Goal: Information Seeking & Learning: Check status

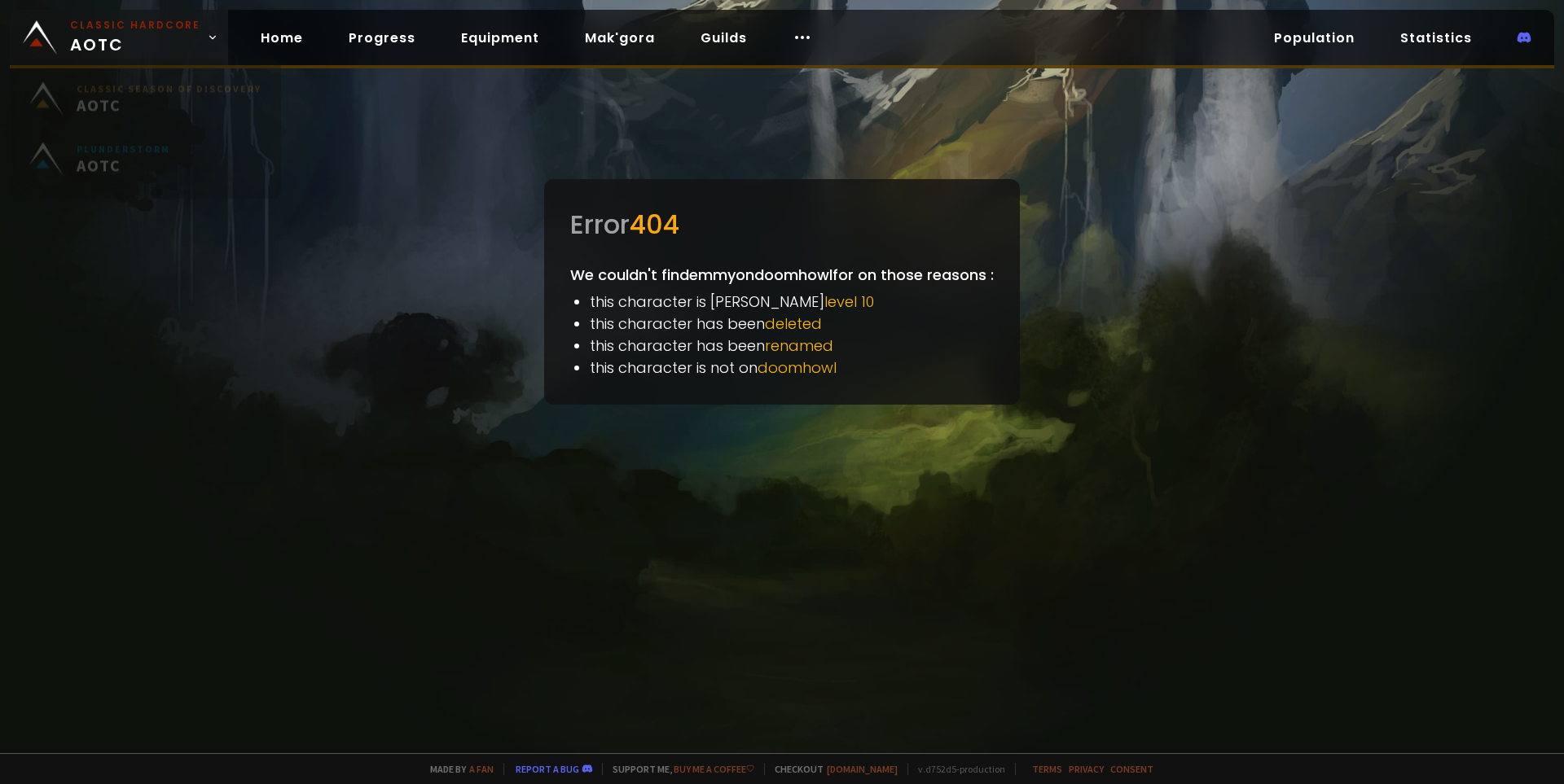
click at [89, 17] on link "Classic Hardcore AOTC" at bounding box center [118, 37] width 218 height 56
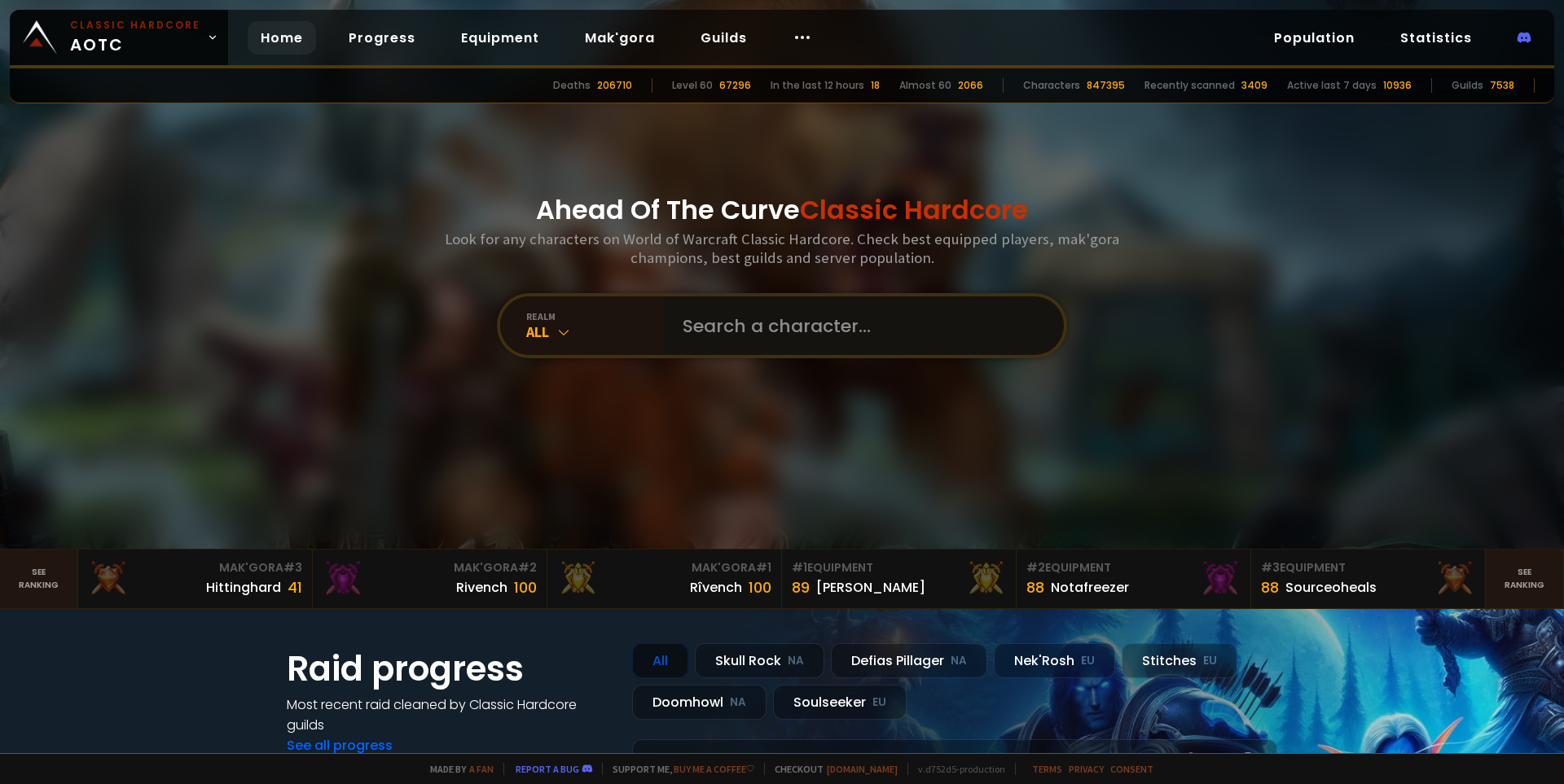
click at [750, 331] on input "text" at bounding box center [858, 326] width 371 height 59
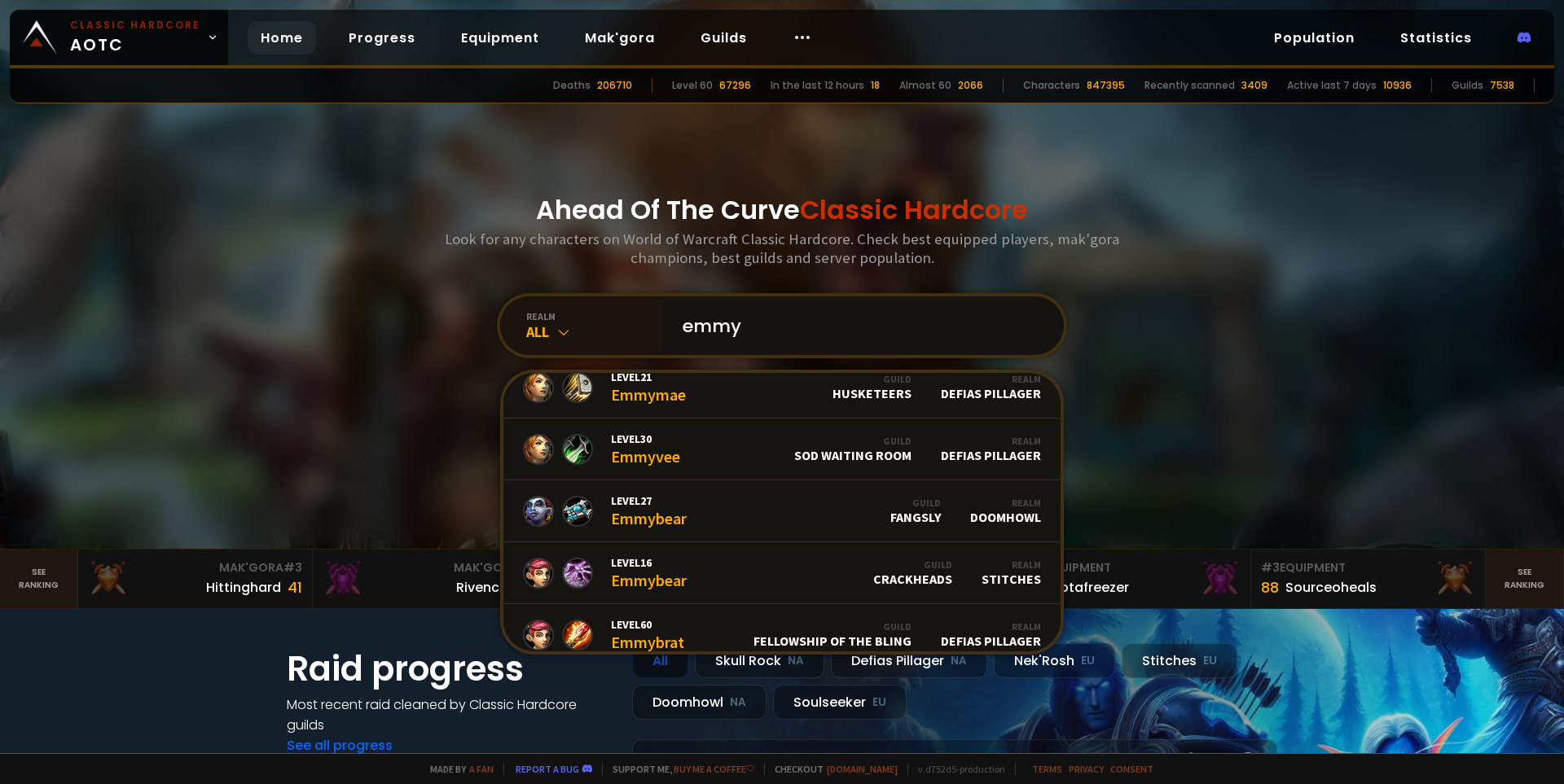
scroll to position [438, 0]
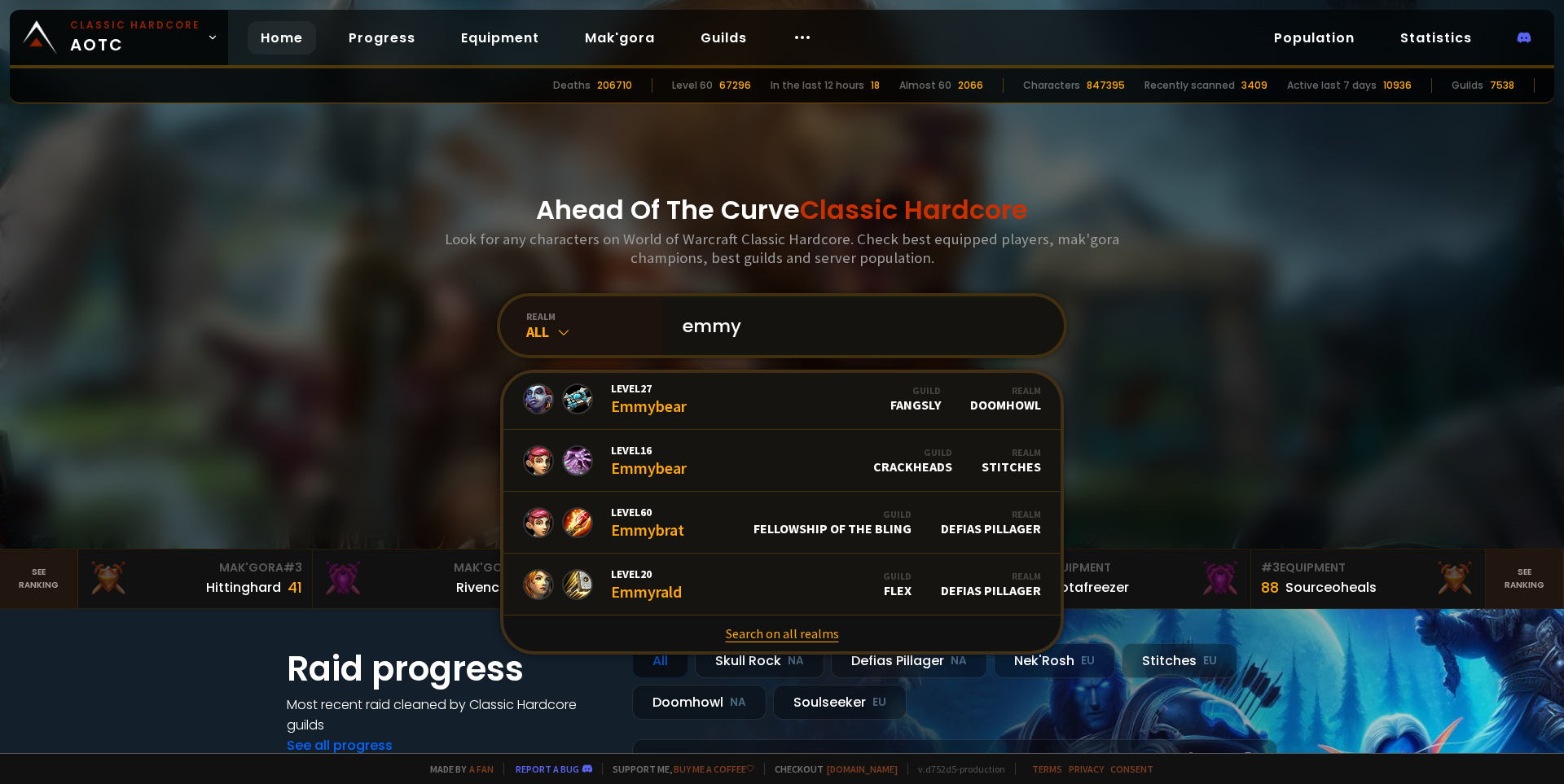
type input "emmy"
click at [802, 635] on link "Search on all realms" at bounding box center [782, 633] width 557 height 36
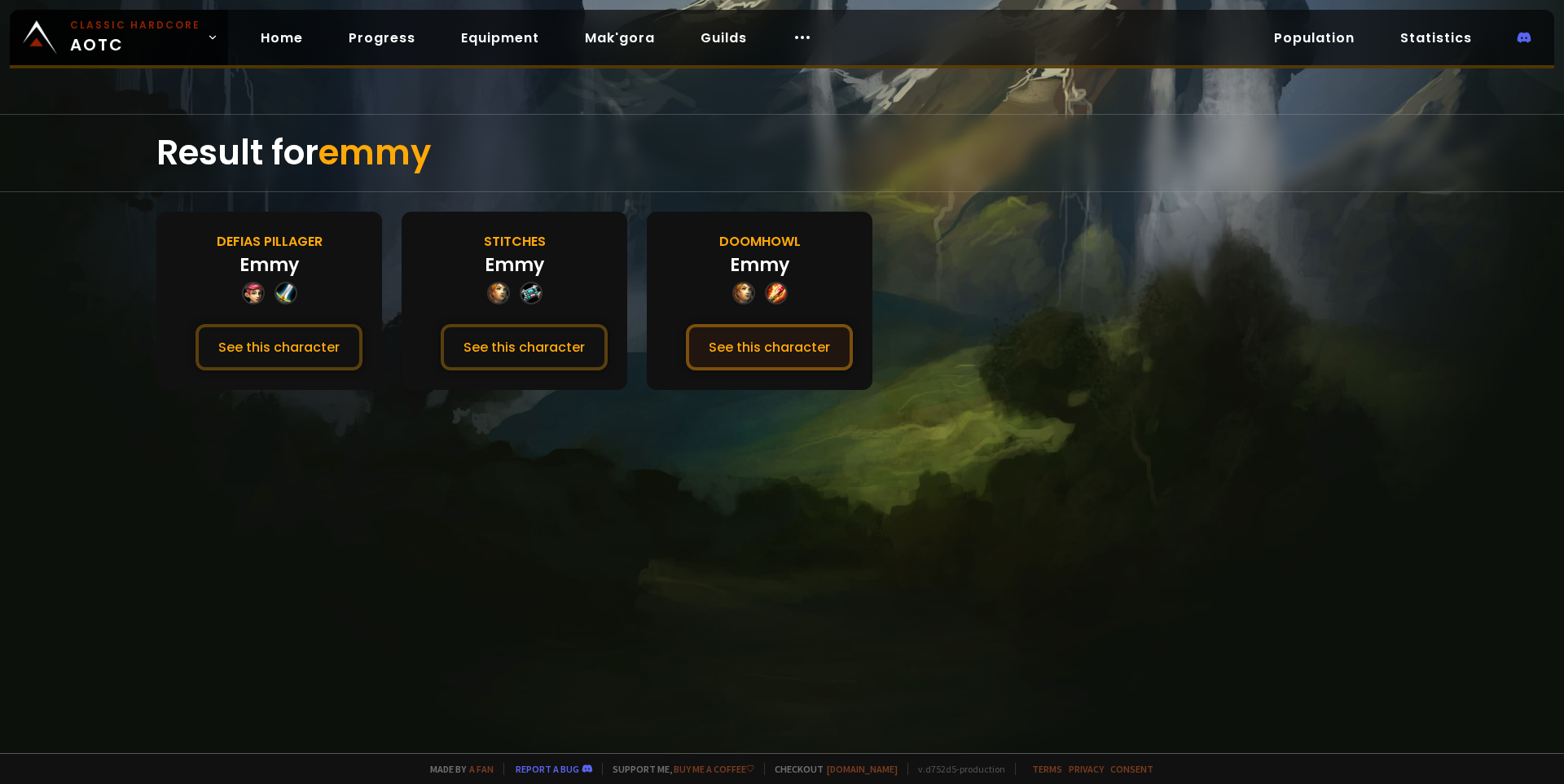
click at [805, 360] on button "See this character" at bounding box center [769, 346] width 166 height 46
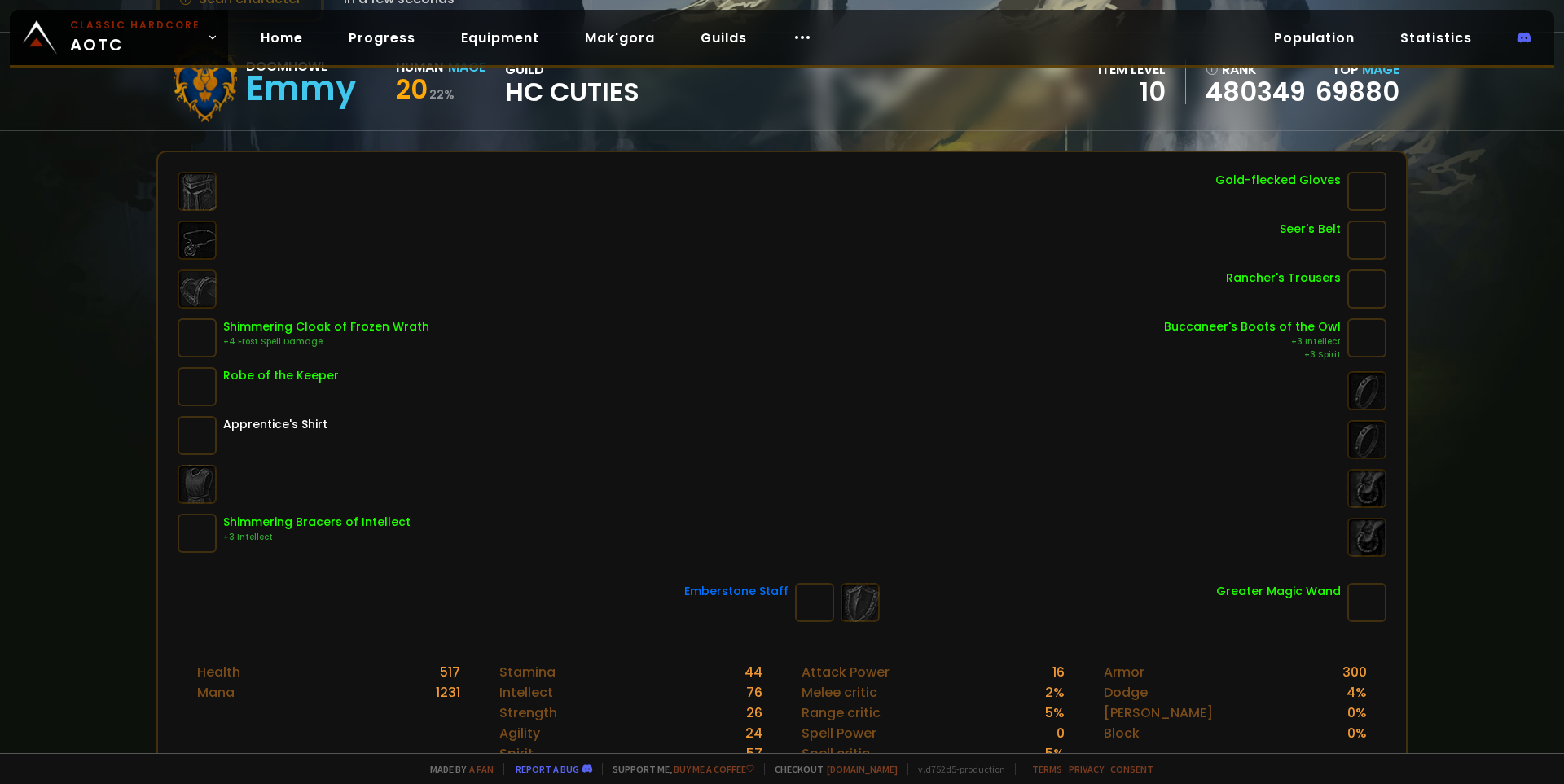
scroll to position [245, 0]
